Goal: Use online tool/utility: Utilize a website feature to perform a specific function

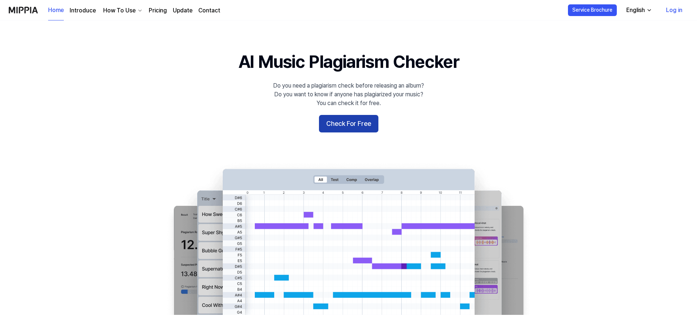
click at [353, 124] on button "Check For Free" at bounding box center [348, 124] width 59 height 18
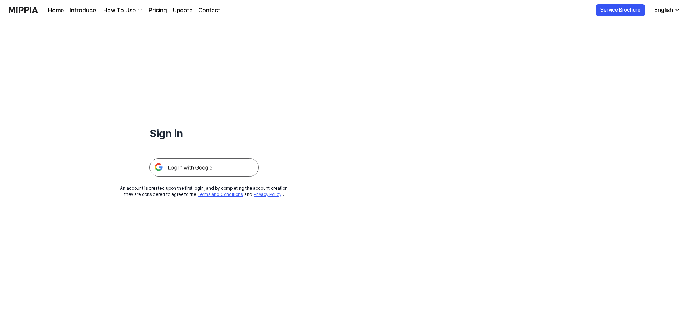
click at [214, 169] on img at bounding box center [204, 167] width 109 height 18
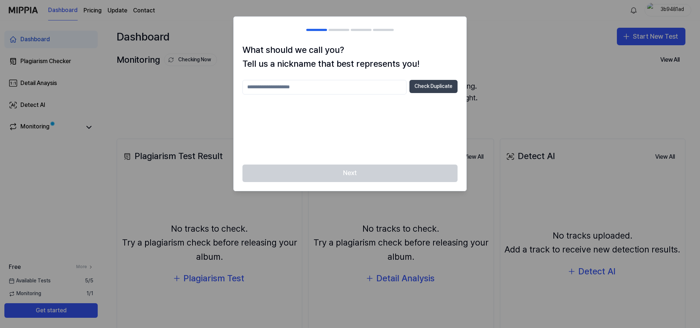
click at [416, 86] on button "Check Duplicate" at bounding box center [434, 86] width 48 height 13
click at [332, 93] on input "text" at bounding box center [324, 87] width 164 height 15
click at [362, 90] on input "******" at bounding box center [324, 87] width 164 height 15
type input "**********"
click at [419, 81] on button "Check Duplicate" at bounding box center [434, 86] width 48 height 13
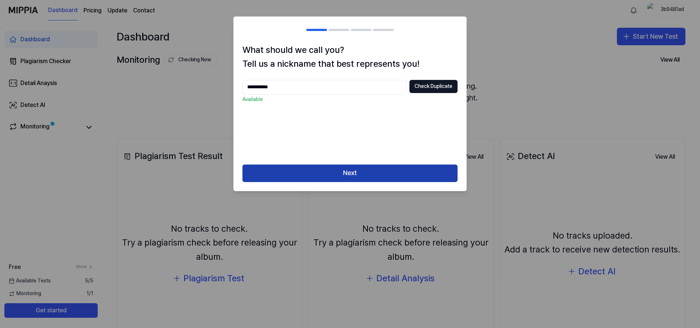
click at [355, 166] on button "Next" at bounding box center [349, 173] width 215 height 18
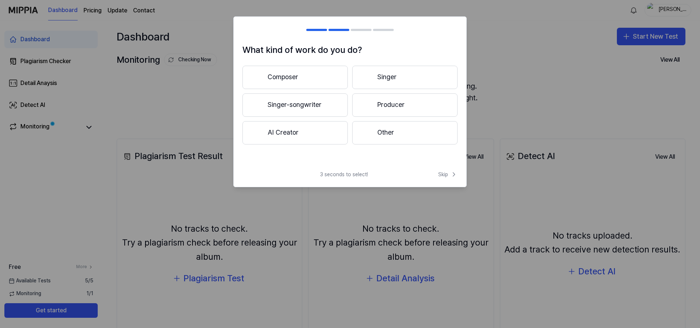
click at [316, 75] on button "Composer" at bounding box center [294, 77] width 105 height 23
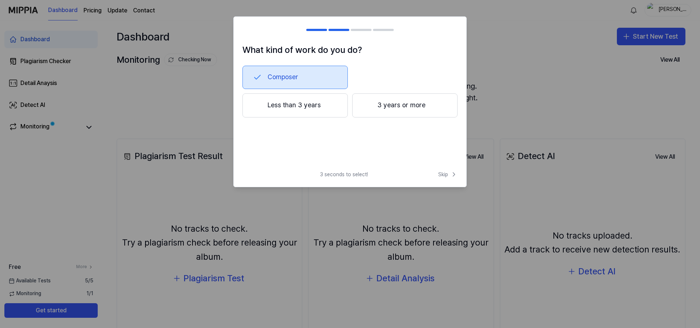
click at [329, 109] on button "Less than 3 years" at bounding box center [294, 105] width 105 height 24
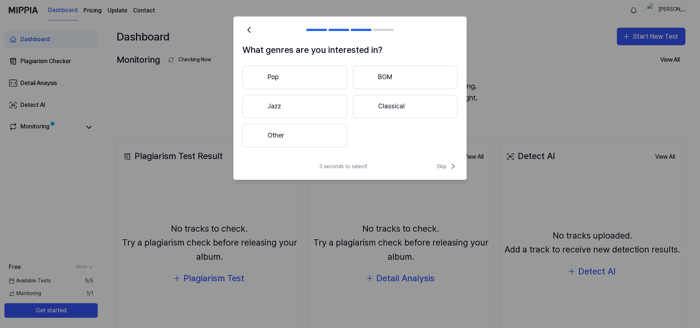
click at [290, 74] on button "Pop" at bounding box center [294, 77] width 105 height 23
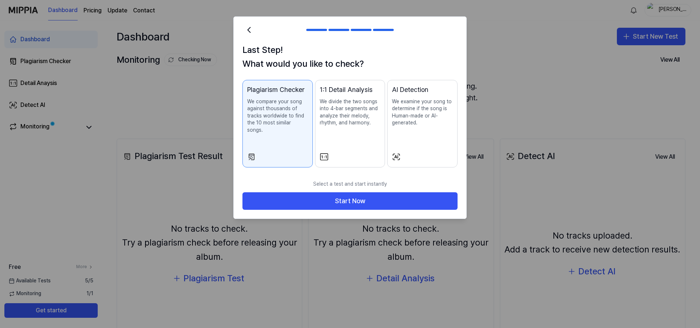
click at [353, 135] on div "1:1 Detail Analysis We divide the two songs into 4-bar segments and analyze the…" at bounding box center [350, 113] width 61 height 57
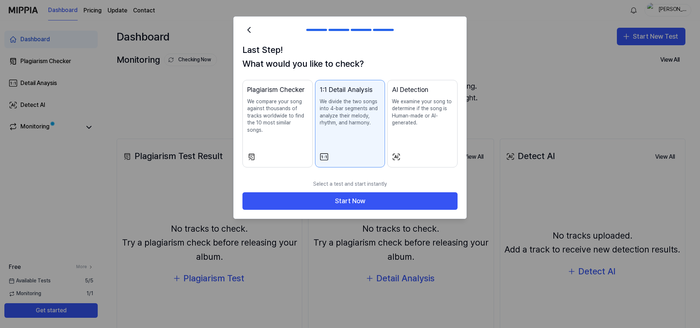
click at [298, 129] on div "Plagiarism Checker We compare your song against thousands of tracks worldwide t…" at bounding box center [277, 117] width 61 height 64
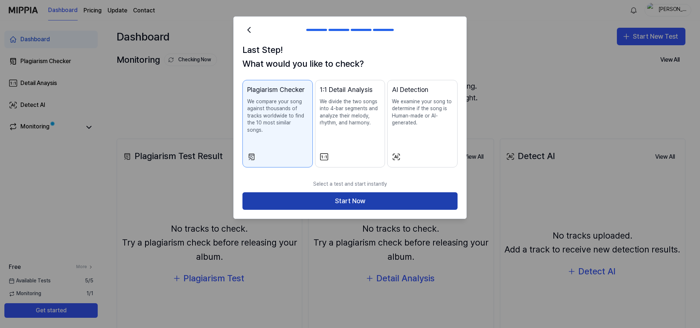
click at [329, 193] on button "Start Now" at bounding box center [349, 201] width 215 height 18
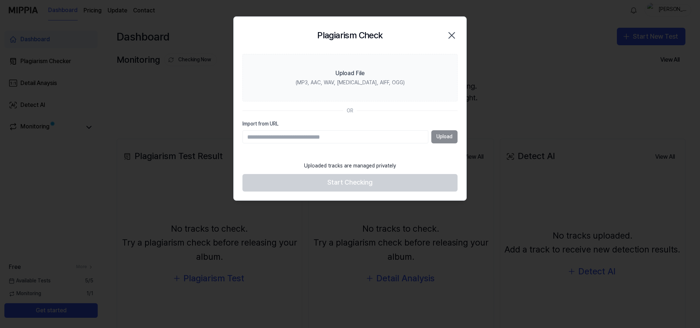
click at [438, 135] on div "Upload" at bounding box center [349, 136] width 215 height 13
click at [445, 136] on div "Upload" at bounding box center [349, 136] width 215 height 13
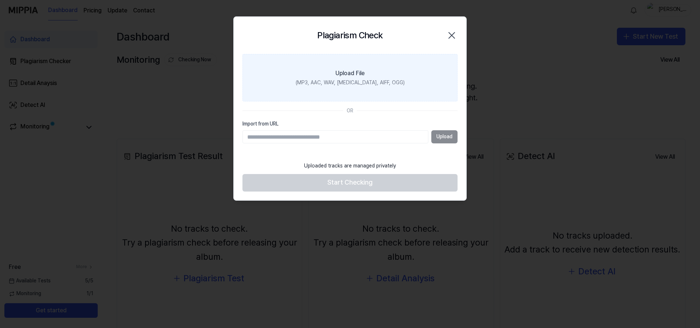
click at [367, 77] on label "Upload File (MP3, AAC, WAV, [MEDICAL_DATA], AIFF, OGG)" at bounding box center [349, 77] width 215 height 47
click at [0, 0] on input "Upload File (MP3, AAC, WAV, [MEDICAL_DATA], AIFF, OGG)" at bounding box center [0, 0] width 0 height 0
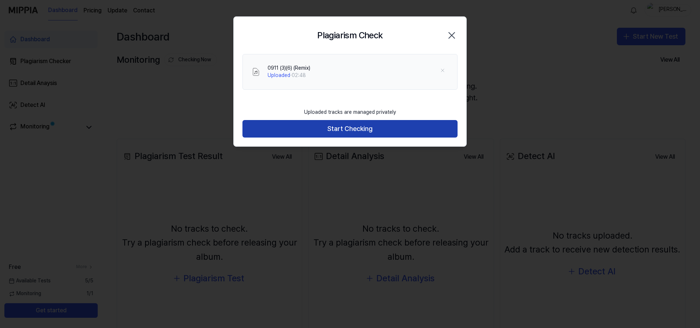
click at [378, 130] on button "Start Checking" at bounding box center [349, 129] width 215 height 18
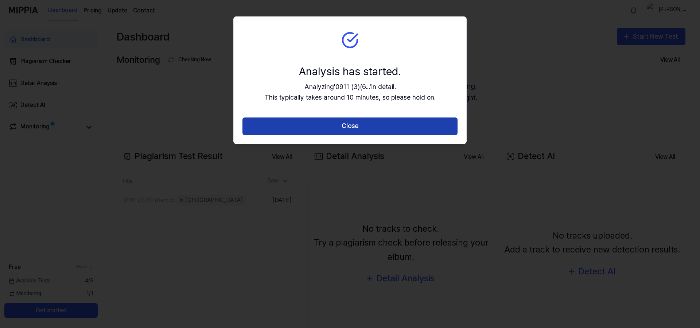
click at [370, 129] on button "Close" at bounding box center [349, 126] width 215 height 18
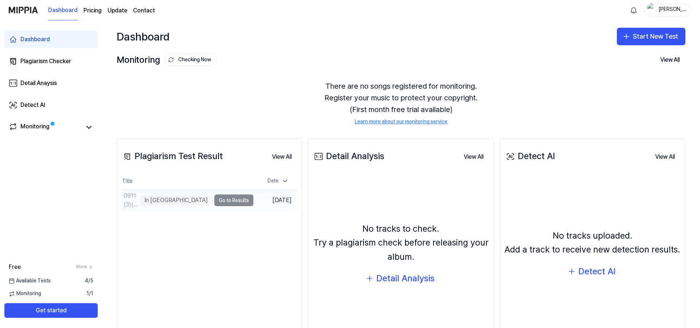
click at [230, 202] on td "0911 (3)(6) (Remix) In Queue Go to Results" at bounding box center [187, 200] width 132 height 20
click at [179, 202] on div "Analyze Song Structure" at bounding box center [177, 200] width 66 height 10
click at [197, 202] on div "Analyze Music Notes" at bounding box center [181, 200] width 60 height 10
click at [222, 199] on td "0911 (3)(6) (Remix) Analyze Music Notes Go to Results" at bounding box center [187, 200] width 132 height 20
click at [191, 201] on div "Analyze Music Notes" at bounding box center [181, 200] width 60 height 10
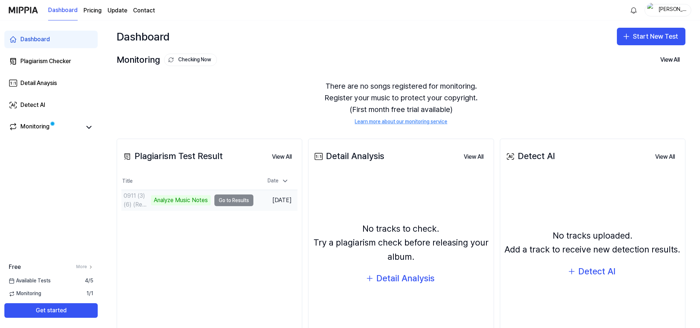
click at [225, 204] on td "0911 (3)(6) (Remix) Analyze Music Notes Go to Results" at bounding box center [187, 200] width 132 height 20
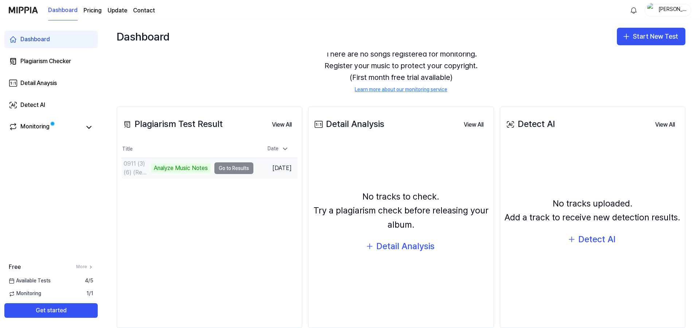
scroll to position [31, 0]
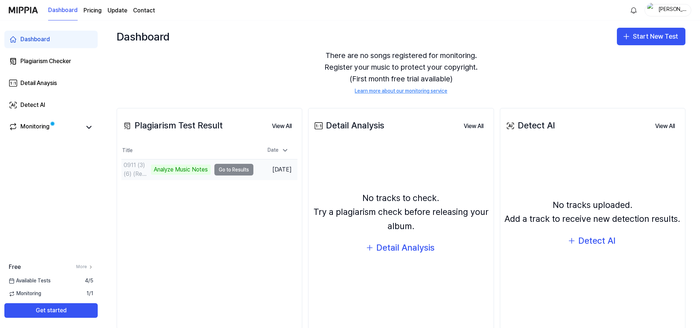
click at [128, 172] on div "0911 (3)(6) (Remix)" at bounding box center [137, 170] width 26 height 18
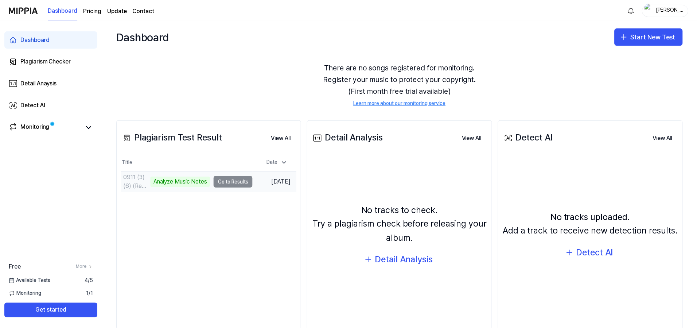
scroll to position [0, 0]
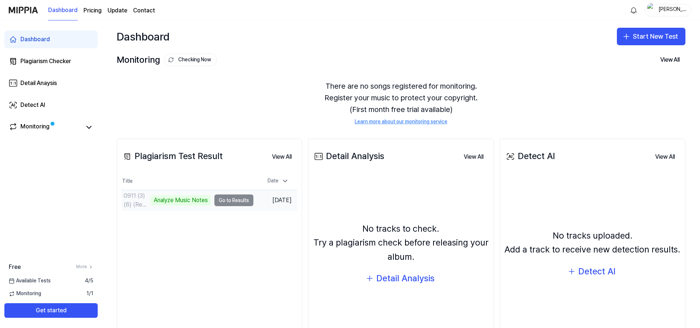
click at [185, 201] on div "Analyze Music Notes" at bounding box center [181, 200] width 60 height 10
click at [226, 201] on td "0911 (3)(6) (Remix) 23% Go to Results" at bounding box center [187, 200] width 132 height 20
click at [225, 201] on button "Go to Results" at bounding box center [233, 200] width 39 height 12
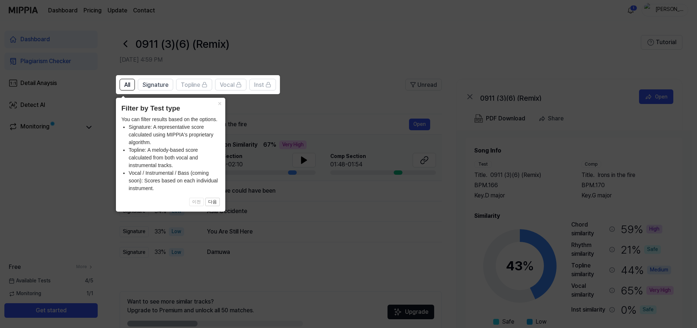
click at [268, 196] on icon at bounding box center [350, 164] width 700 height 328
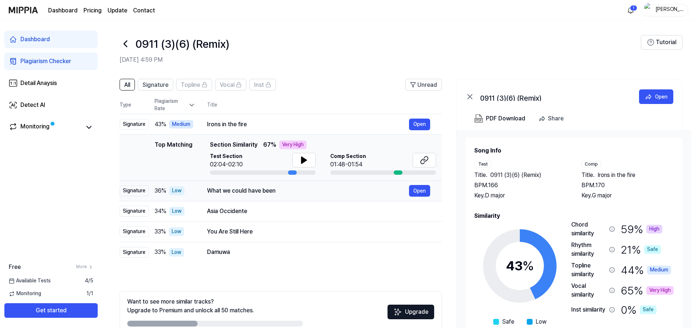
click at [199, 189] on td "What we could have been Open" at bounding box center [318, 191] width 247 height 20
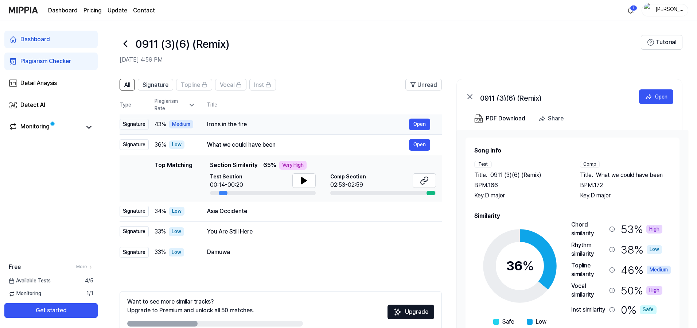
click at [276, 128] on div "Irons in the fire Open" at bounding box center [318, 125] width 223 height 12
